Goal: Task Accomplishment & Management: Manage account settings

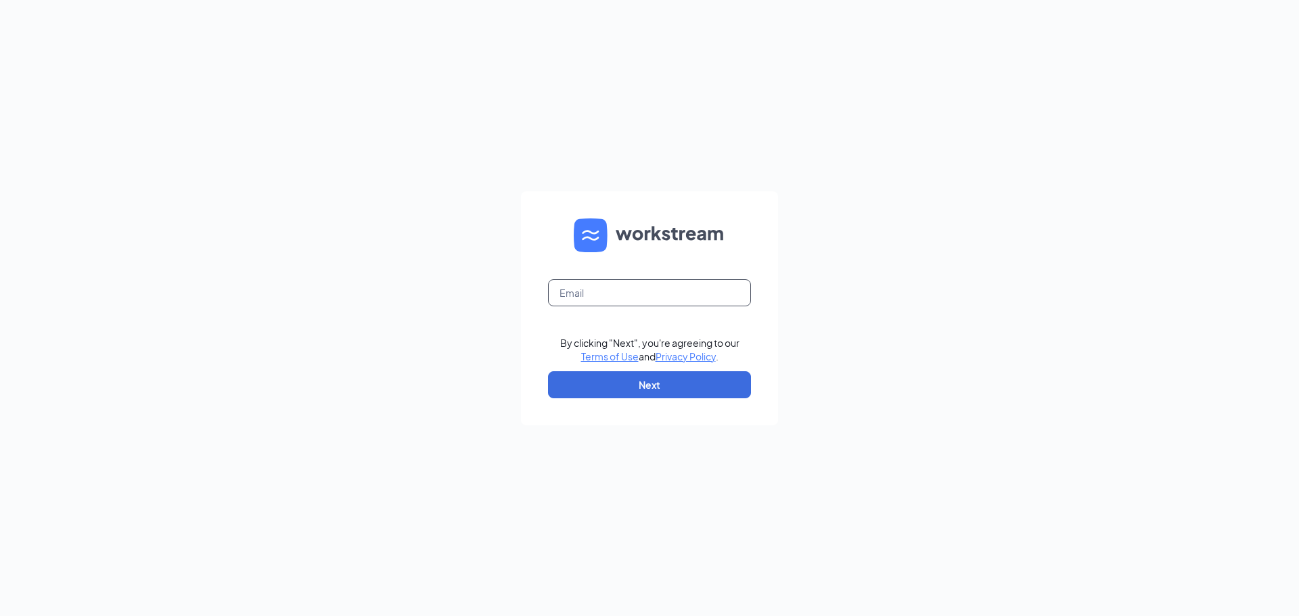
click at [644, 300] on input "text" at bounding box center [649, 292] width 203 height 27
type input "zaxbyseastroswell@gmail.com"
click at [662, 380] on button "Next" at bounding box center [649, 385] width 203 height 27
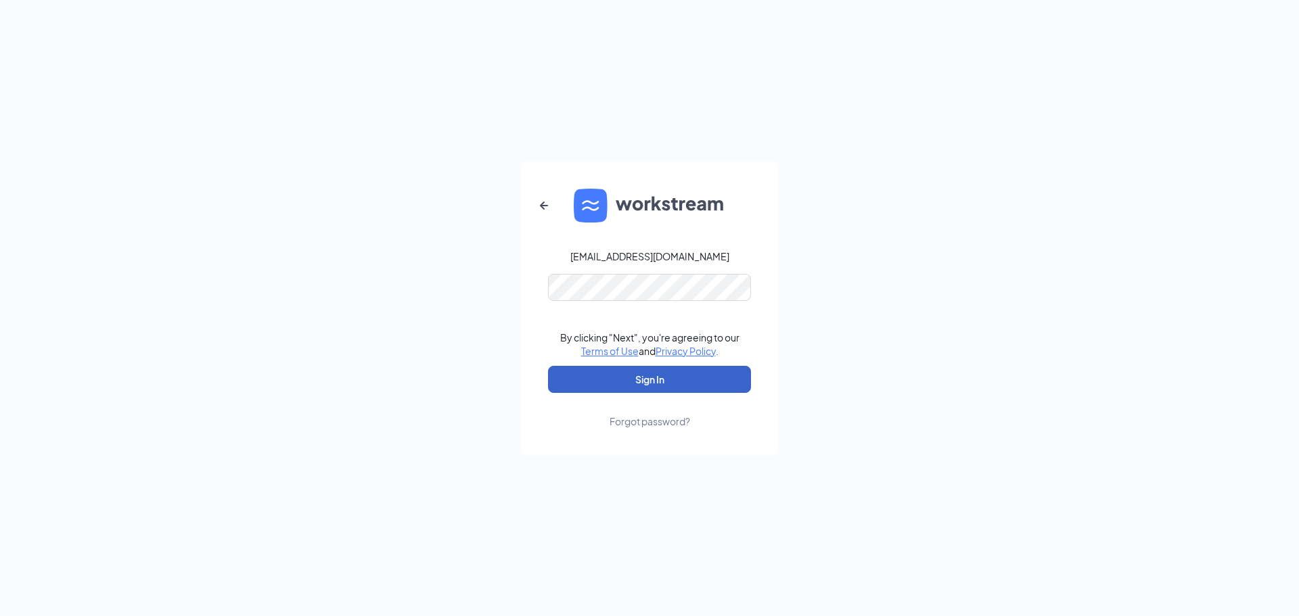
click at [656, 382] on button "Sign In" at bounding box center [649, 379] width 203 height 27
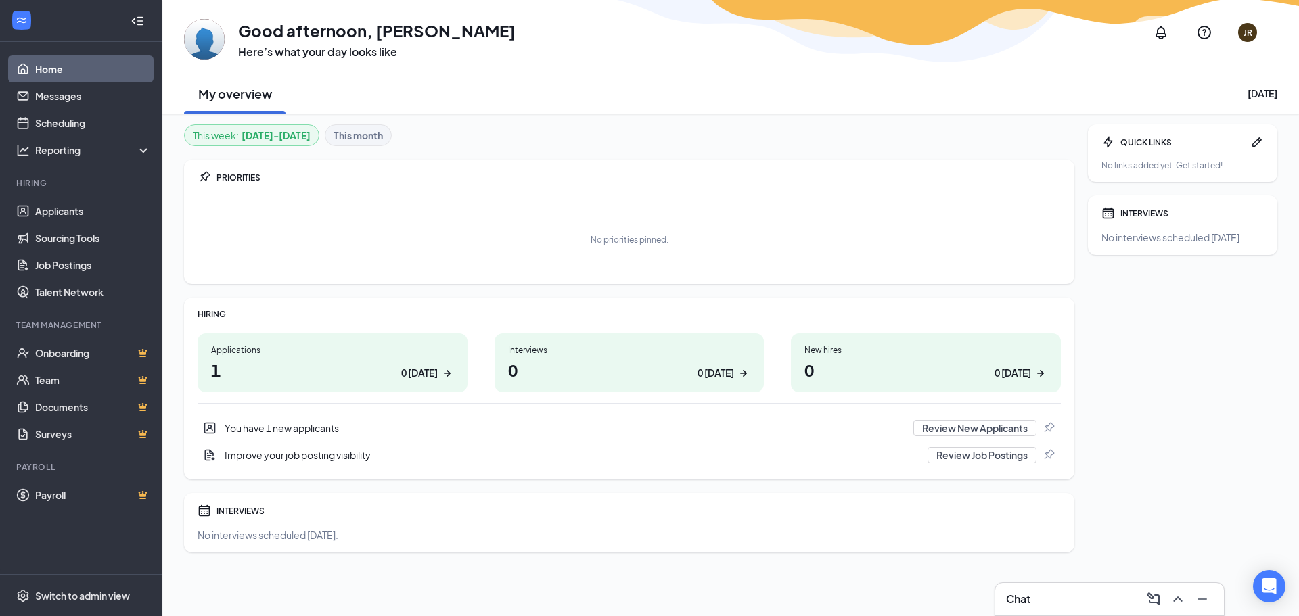
click at [271, 432] on div "You have 1 new applicants" at bounding box center [565, 429] width 681 height 14
click at [275, 426] on div "You have 1 new applicants" at bounding box center [565, 429] width 681 height 14
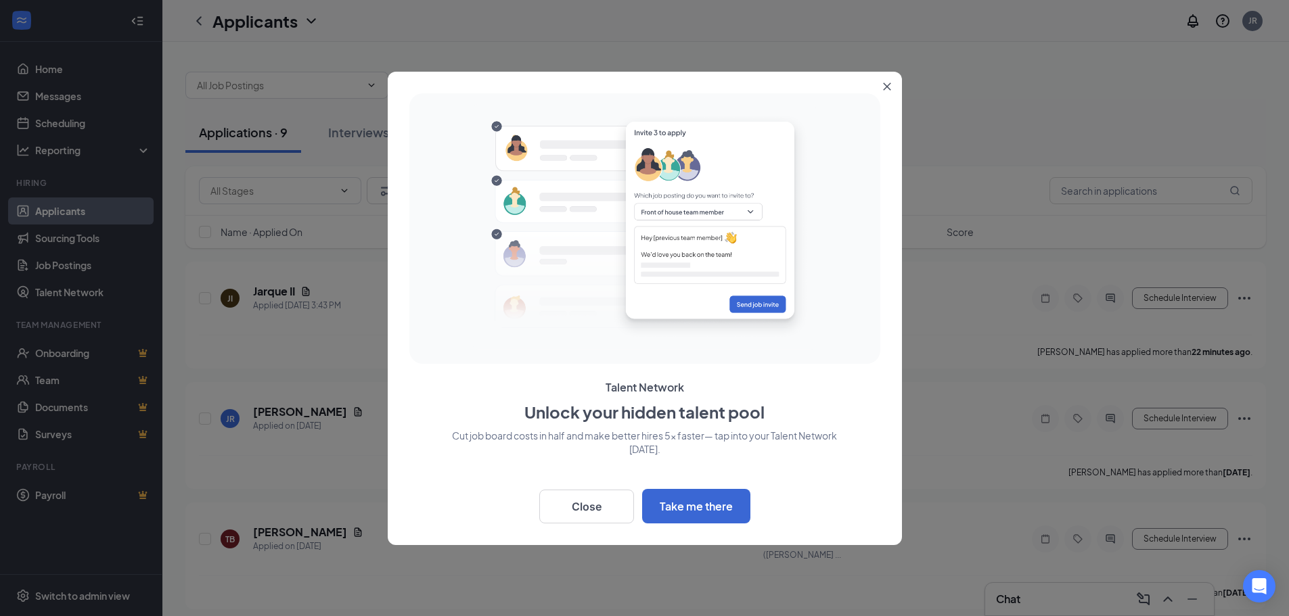
click at [885, 87] on icon "Close" at bounding box center [886, 86] width 7 height 7
click at [885, 87] on div at bounding box center [725, 78] width 1081 height 41
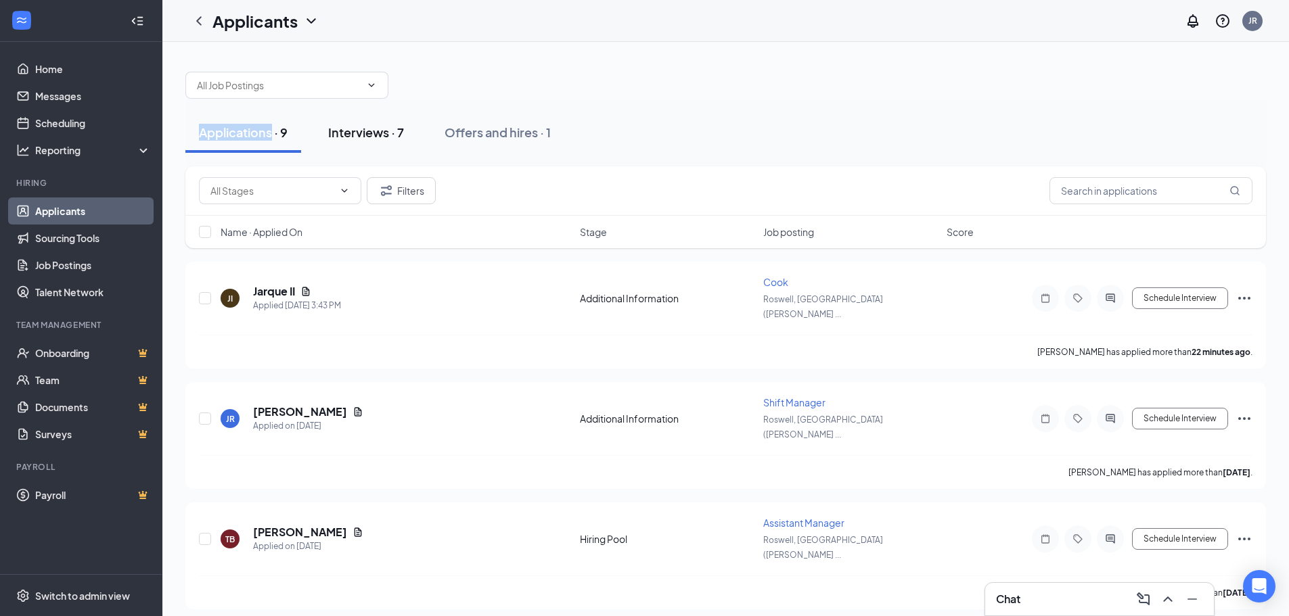
click at [361, 140] on div "Interviews · 7" at bounding box center [366, 132] width 76 height 17
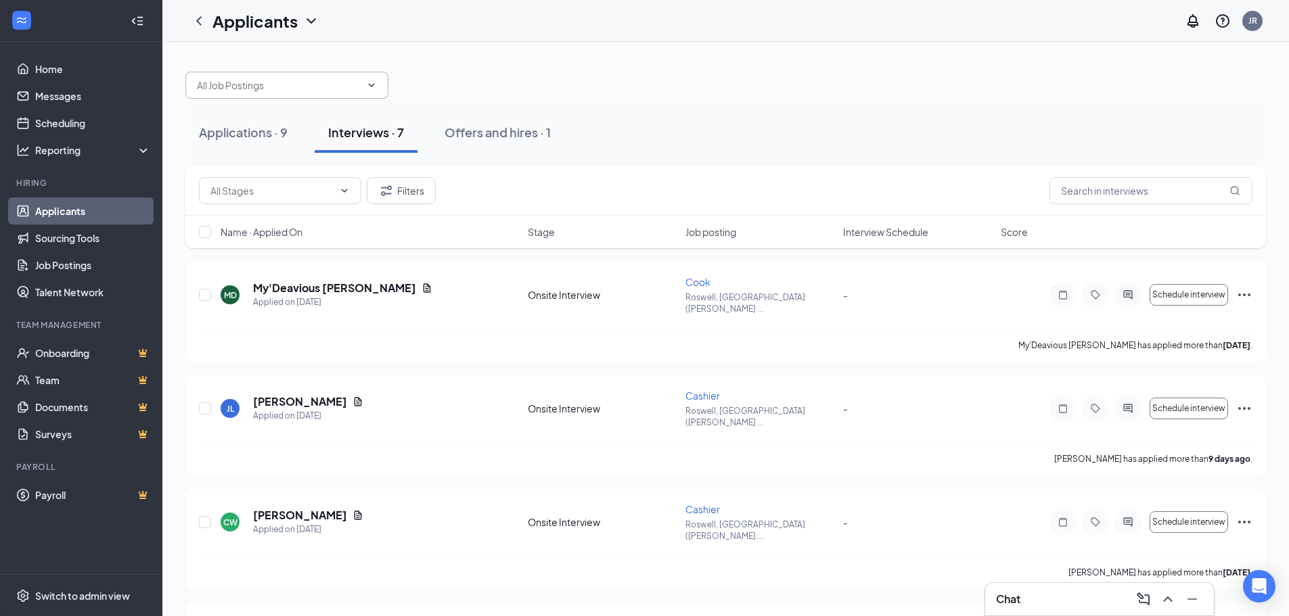
click at [265, 91] on input "text" at bounding box center [279, 85] width 164 height 15
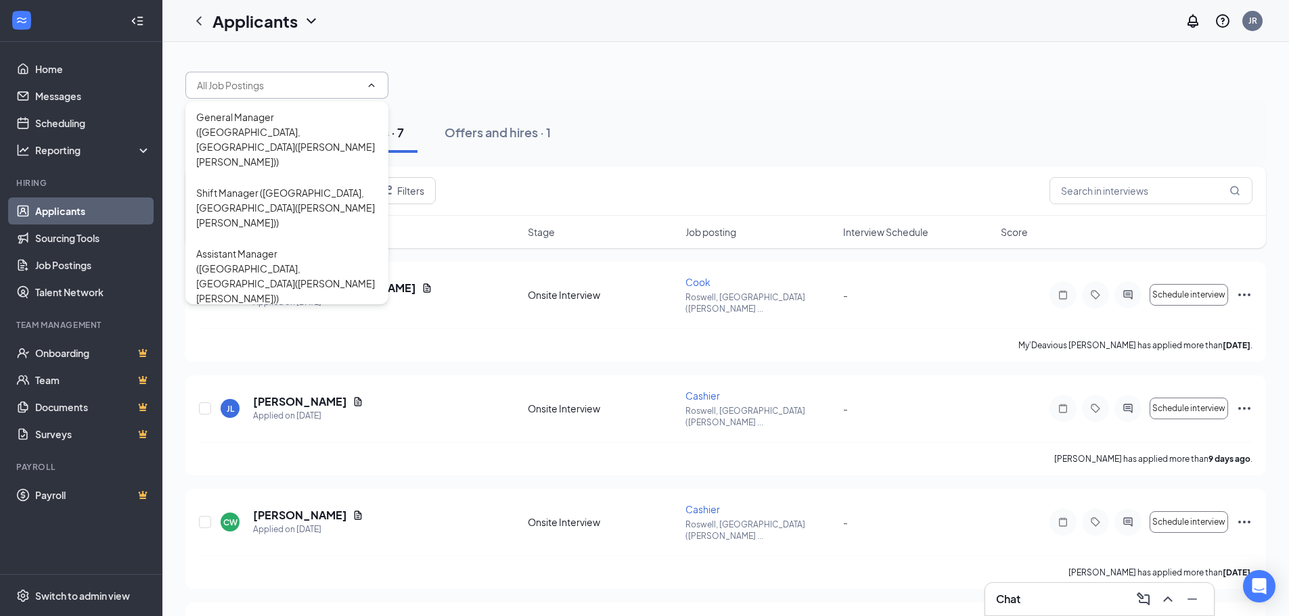
click at [282, 322] on div "Cashier ([GEOGRAPHIC_DATA], [GEOGRAPHIC_DATA]([PERSON_NAME] [PERSON_NAME]))" at bounding box center [286, 344] width 181 height 45
type input "Cashier ([GEOGRAPHIC_DATA], [GEOGRAPHIC_DATA]([PERSON_NAME] [PERSON_NAME]))"
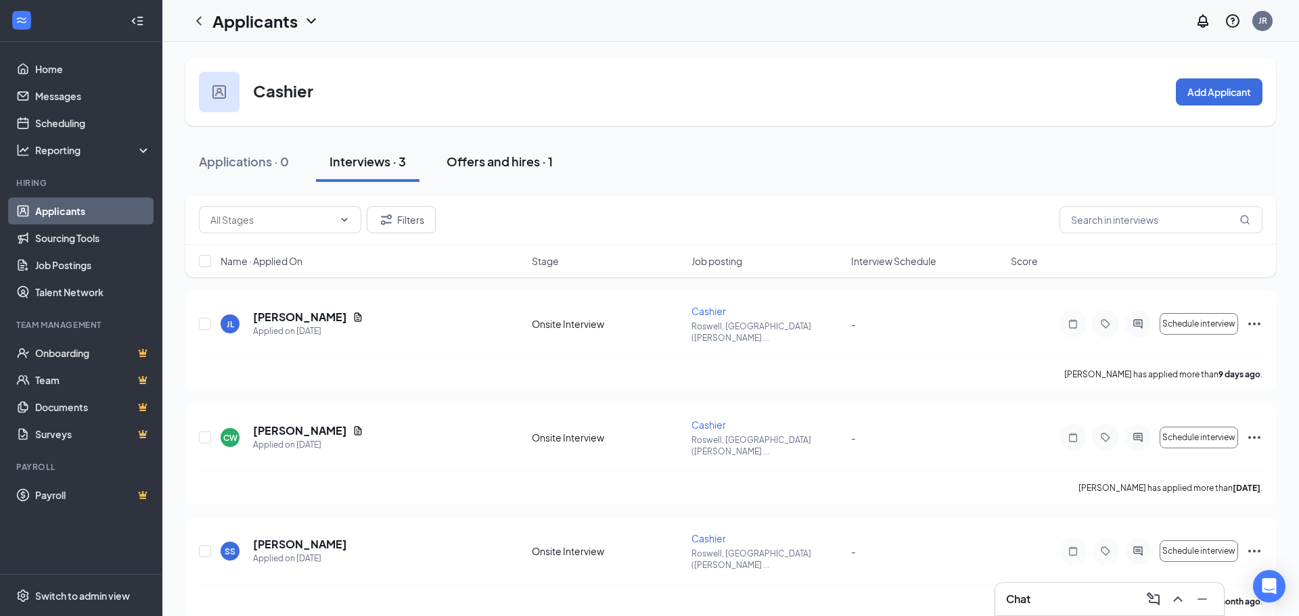
click at [499, 166] on div "Offers and hires · 1" at bounding box center [500, 161] width 106 height 17
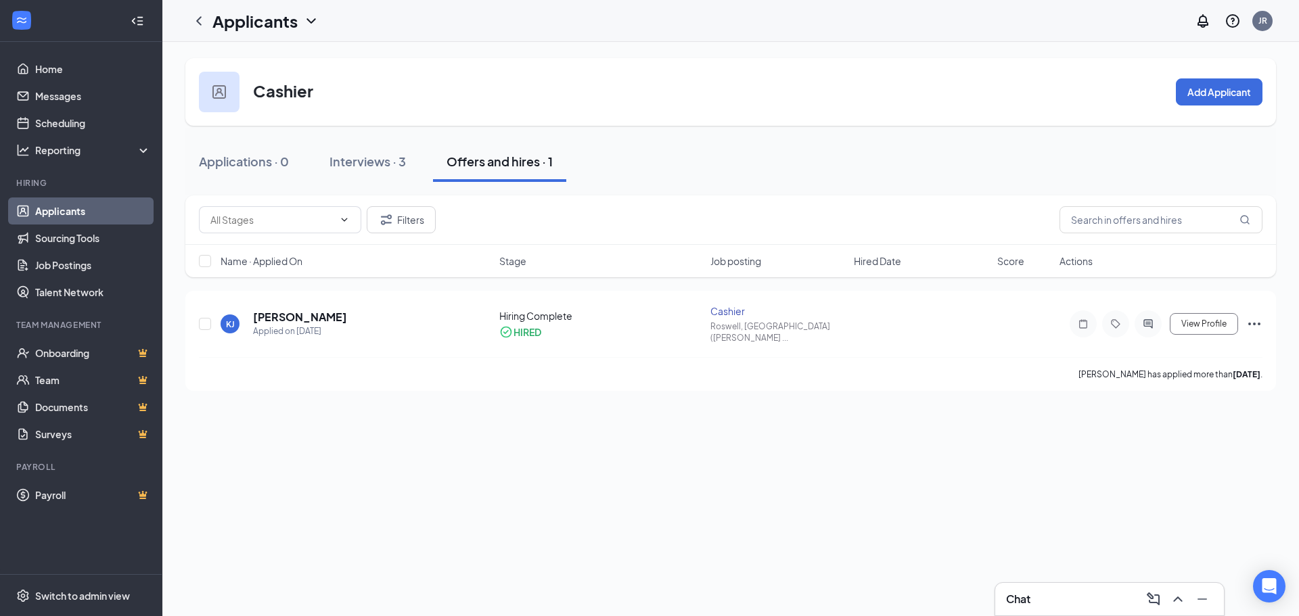
click at [60, 212] on link "Applicants" at bounding box center [93, 211] width 116 height 27
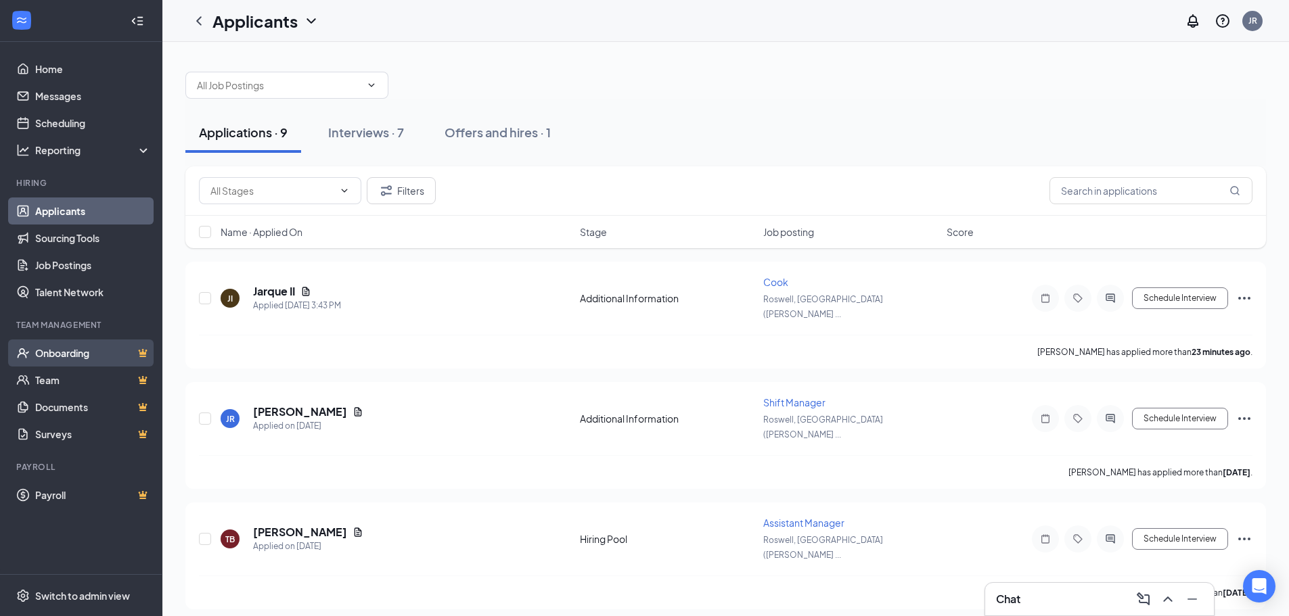
click at [65, 360] on link "Onboarding" at bounding box center [93, 353] width 116 height 27
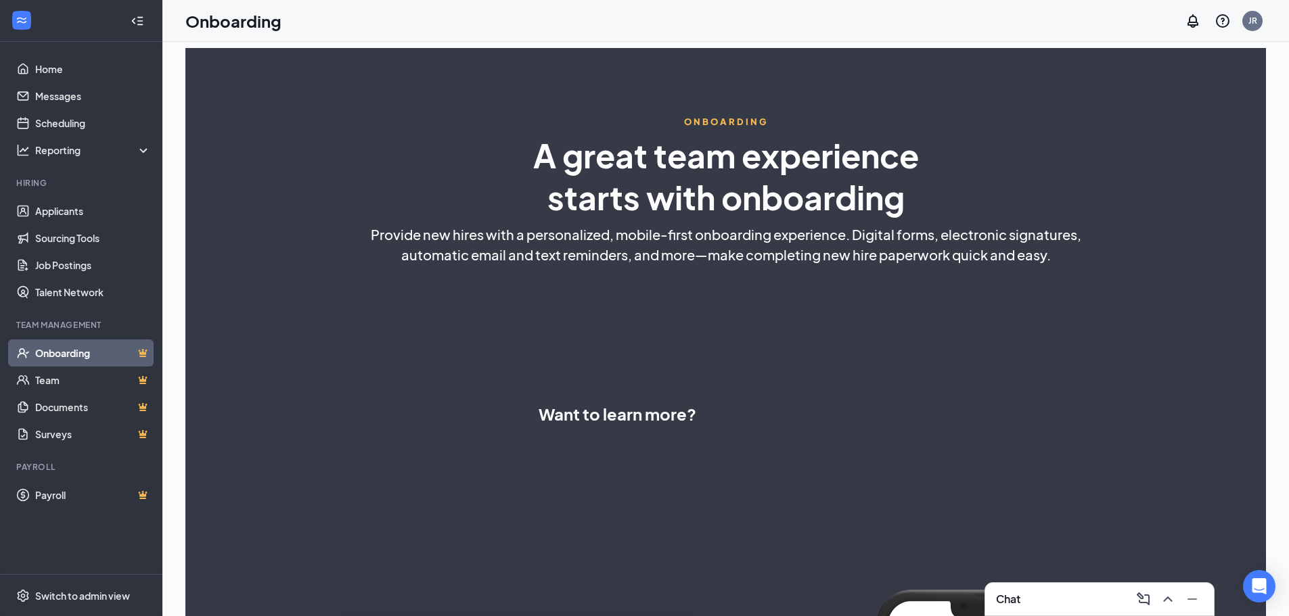
select select "US"
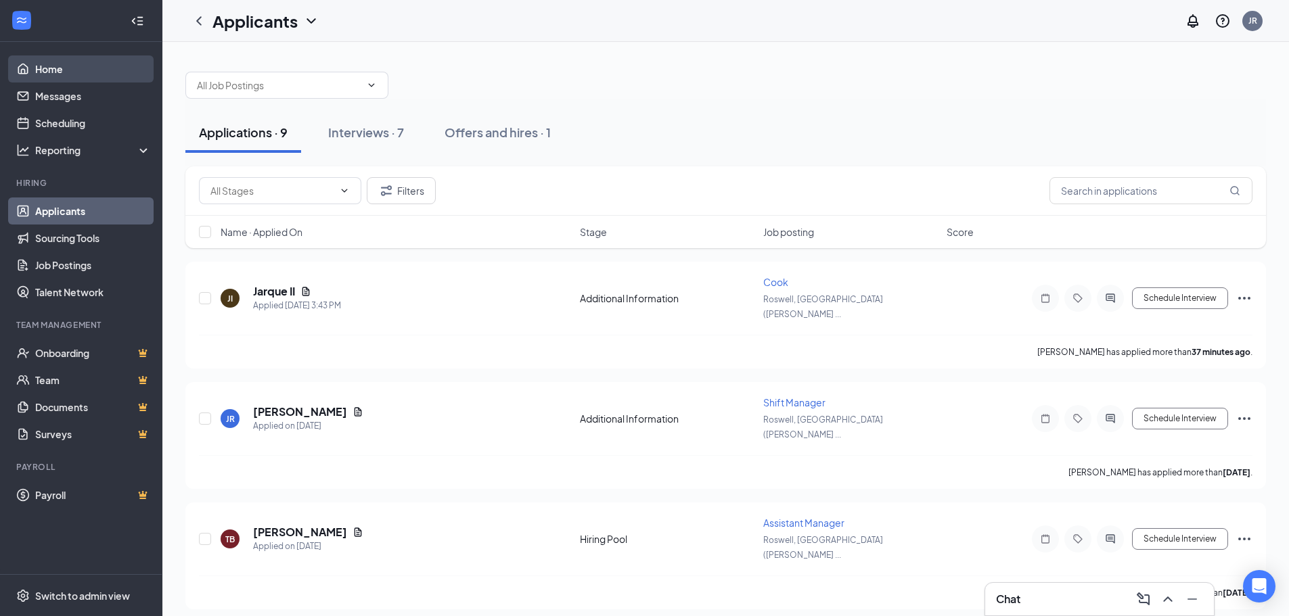
click at [57, 70] on link "Home" at bounding box center [93, 68] width 116 height 27
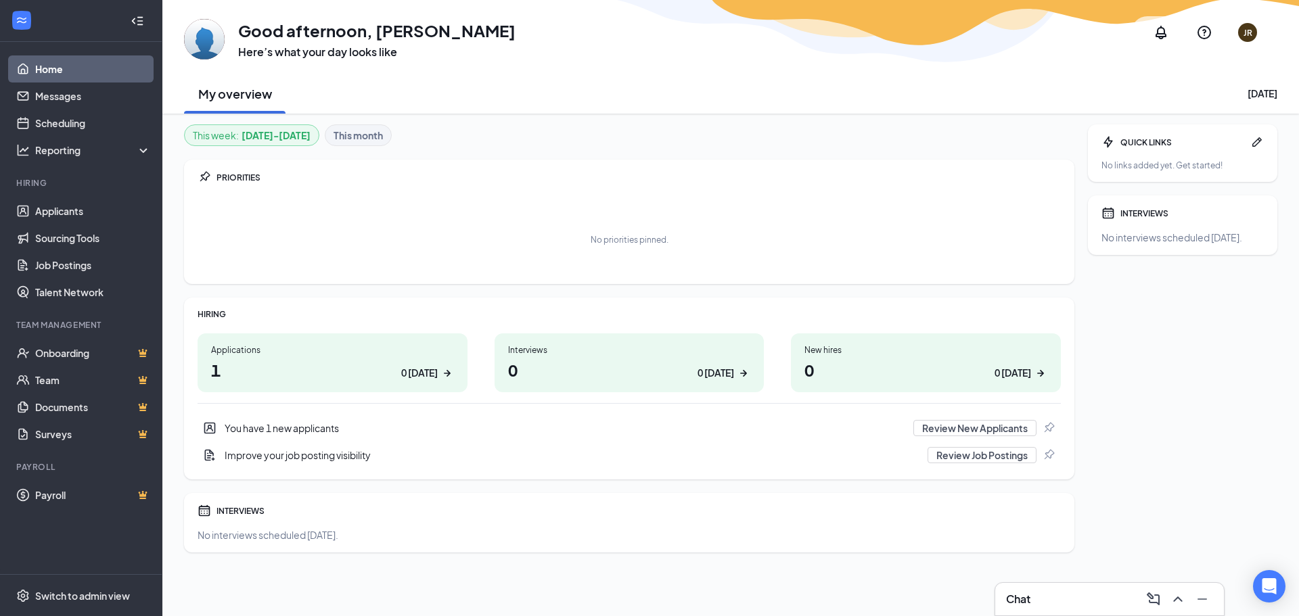
click at [285, 139] on b "Aug 25 - Aug 31" at bounding box center [276, 135] width 69 height 15
click at [353, 139] on b "This month" at bounding box center [358, 135] width 49 height 15
